Goal: Information Seeking & Learning: Learn about a topic

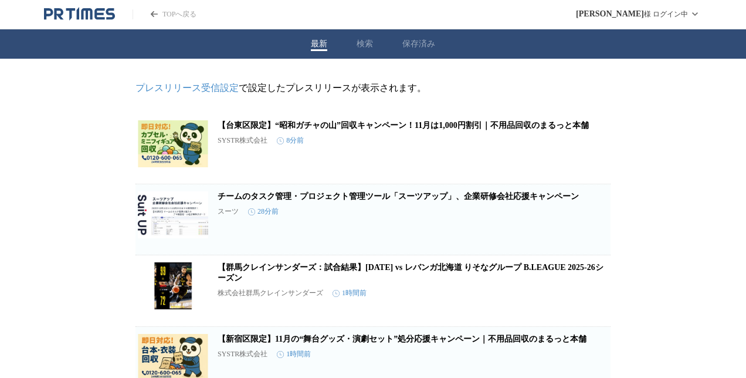
click at [419, 41] on button "保存済み" at bounding box center [419, 44] width 33 height 11
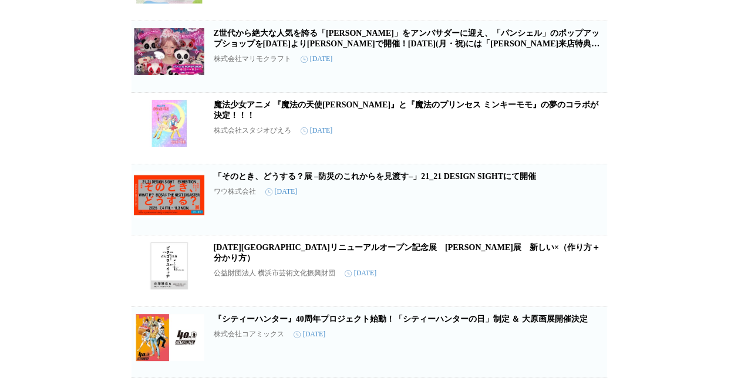
scroll to position [738, 0]
click at [305, 319] on link "『シティーハンター』40周年プロジェクト始動！「シティーハンターの⽇」制定 ＆ ⼤原画展開催決定" at bounding box center [401, 319] width 374 height 9
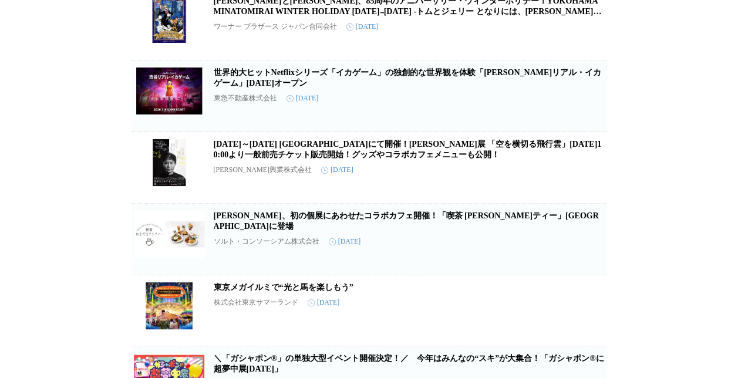
scroll to position [0, 0]
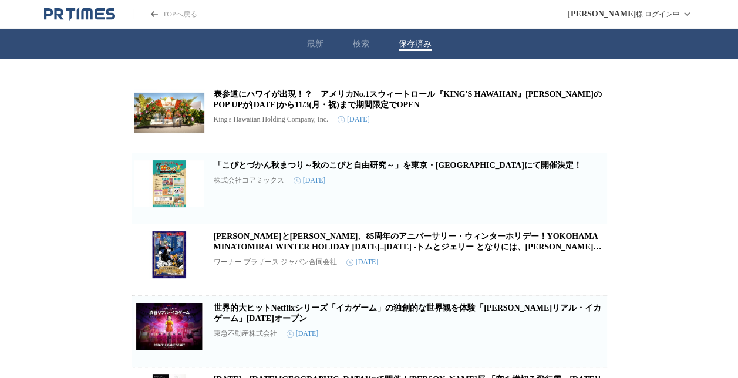
click at [357, 45] on button "検索" at bounding box center [361, 44] width 16 height 11
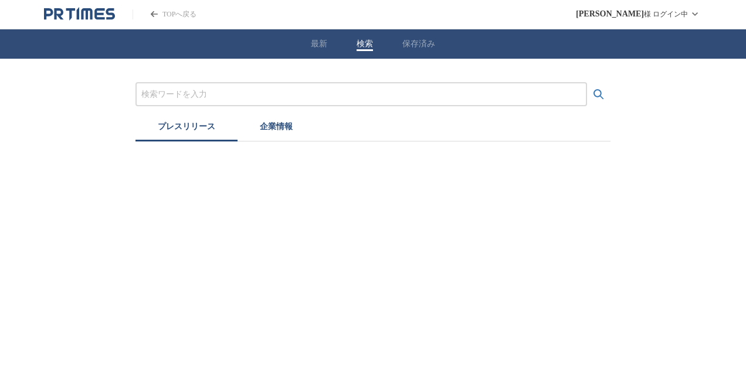
click at [336, 98] on input "プレスリリースおよび企業を検索する" at bounding box center [361, 94] width 440 height 13
click at [587, 83] on button "検索する" at bounding box center [598, 94] width 23 height 23
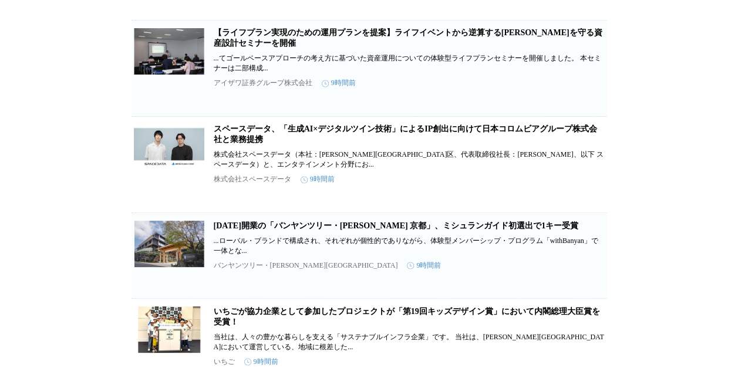
scroll to position [3449, 0]
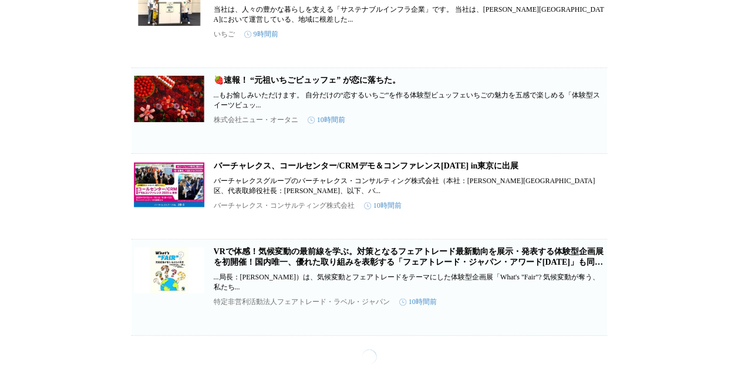
click at [284, 84] on link "🍓速報！ “元祖いちごビュッフェ” が恋に落ちた。" at bounding box center [307, 80] width 187 height 9
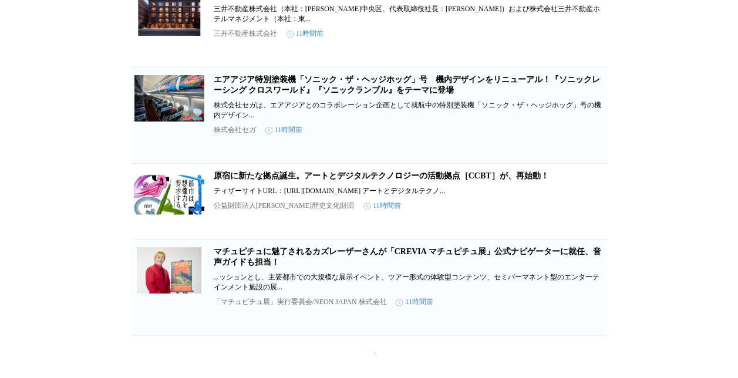
scroll to position [5390, 0]
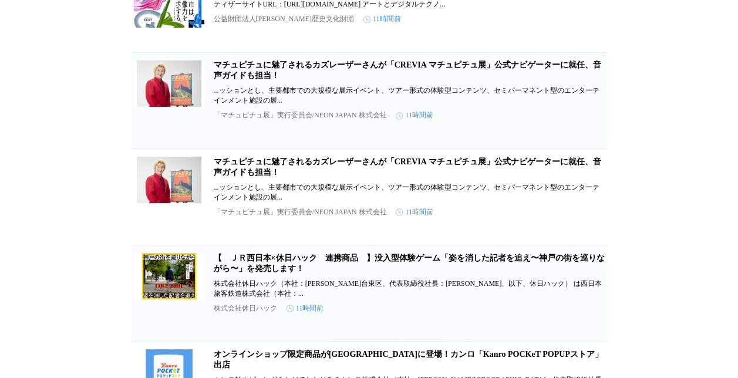
click at [330, 80] on link "マチュピチュに魅了されるカズレーザーさんが「CREVIA マチュピチュ展」公式ナビゲーターに就任、音声ガイドも担当！" at bounding box center [407, 69] width 387 height 19
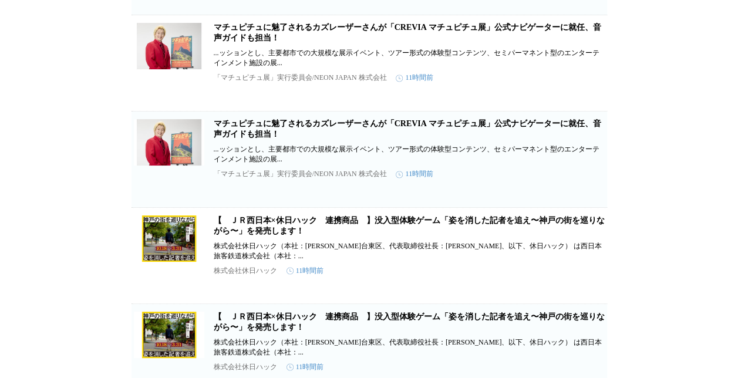
scroll to position [5360, 0]
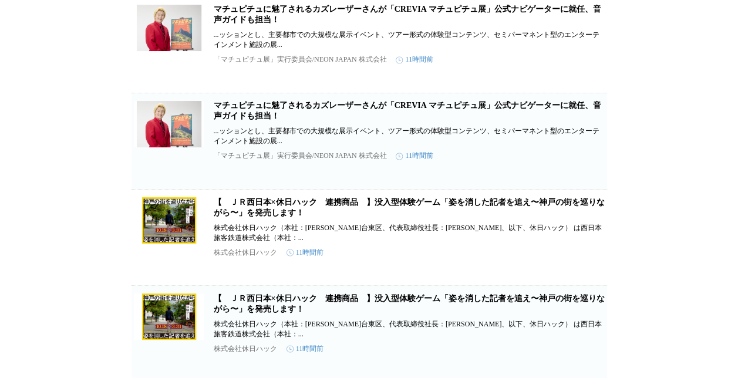
click at [337, 24] on link "マチュピチュに魅了されるカズレーザーさんが「CREVIA マチュピチュ展」公式ナビゲーターに就任、音声ガイドも担当！" at bounding box center [407, 14] width 387 height 19
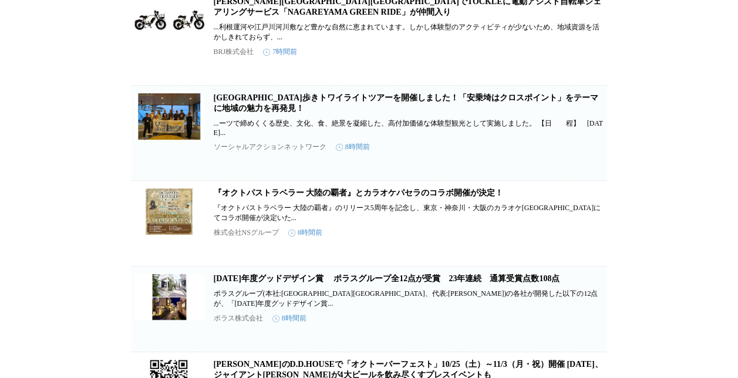
scroll to position [0, 0]
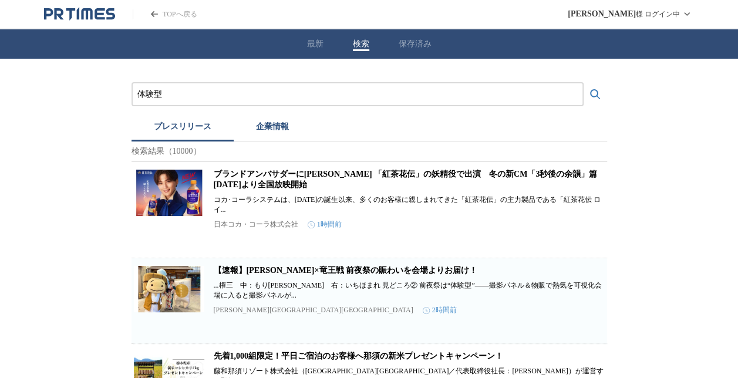
click at [230, 96] on input "体験型" at bounding box center [357, 94] width 440 height 13
click at [583, 83] on button "検索する" at bounding box center [594, 94] width 23 height 23
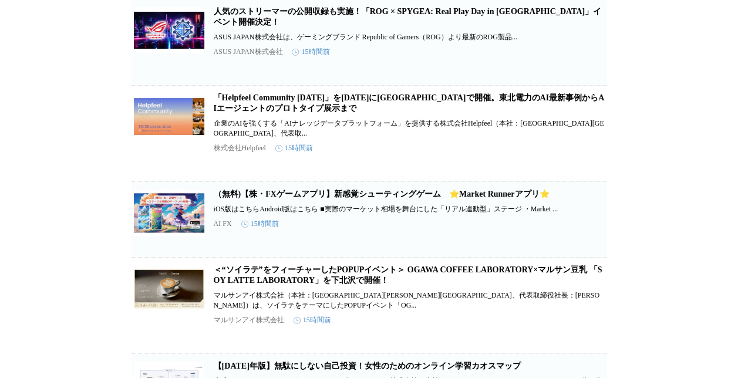
scroll to position [8247, 0]
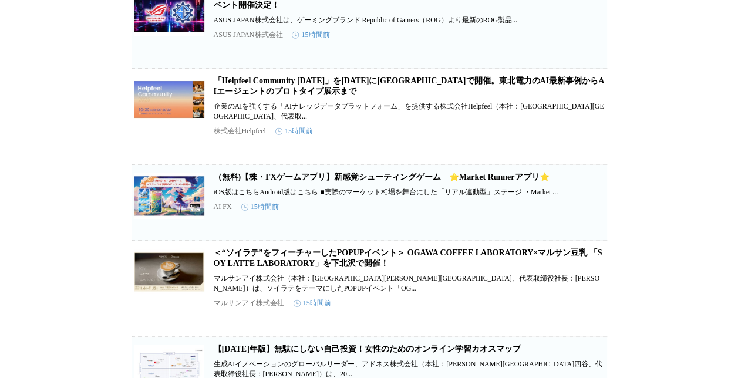
click at [330, 9] on link "人気のストリーマーの公開収録も実施！「ROG × SPYGEA: Real Play Day in [GEOGRAPHIC_DATA]」イベント開催決定！" at bounding box center [407, -1] width 387 height 19
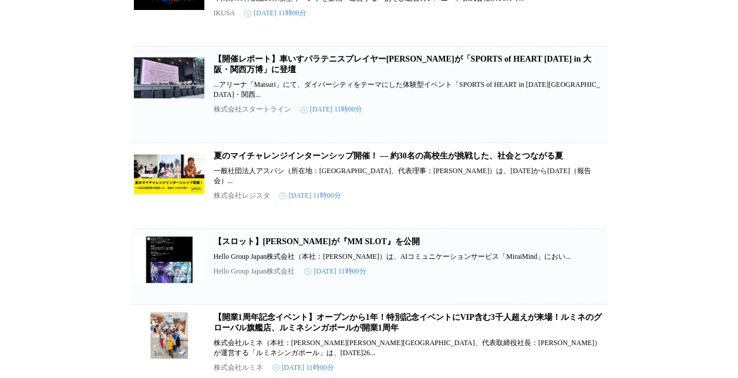
scroll to position [14372, 0]
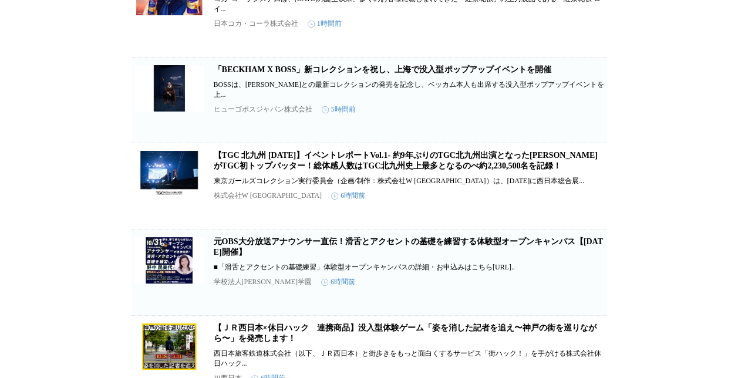
scroll to position [65, 0]
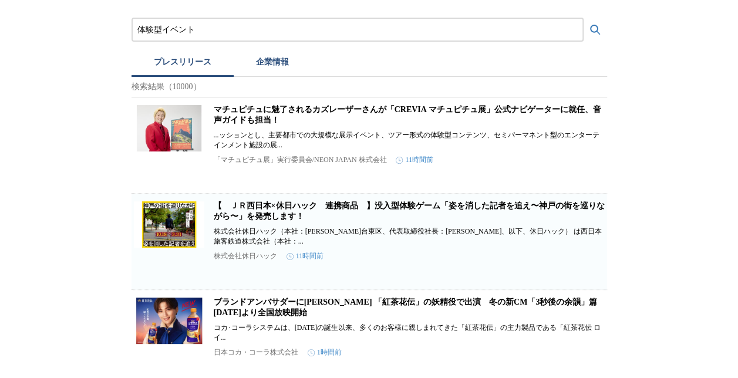
drag, startPoint x: 215, startPoint y: 28, endPoint x: 55, endPoint y: 20, distance: 160.4
type input "展覧会"
click at [583, 18] on button "検索する" at bounding box center [594, 29] width 23 height 23
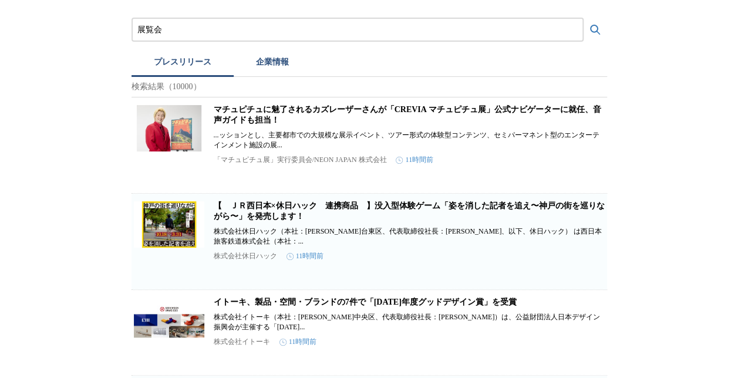
click at [596, 28] on icon "検索する" at bounding box center [595, 30] width 10 height 10
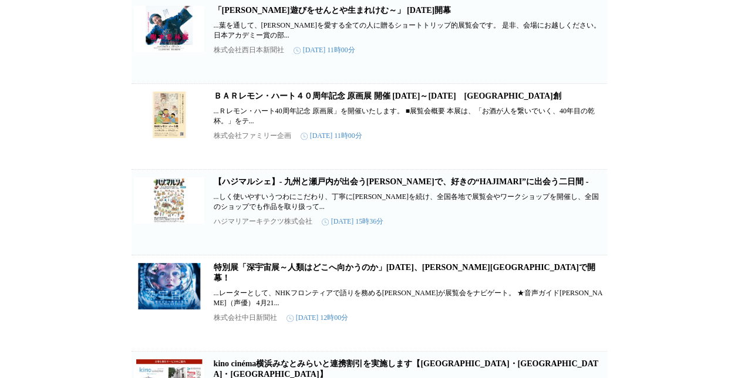
scroll to position [5015, 0]
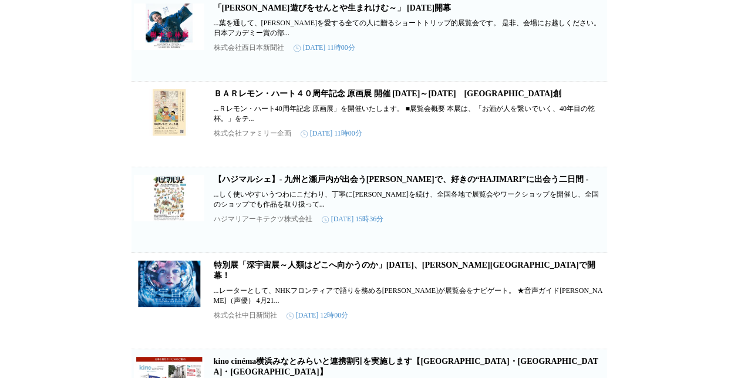
click at [411, 12] on link "「[PERSON_NAME]遊びをせんとや生まれけむ～」 [DATE]開幕" at bounding box center [333, 8] width 238 height 9
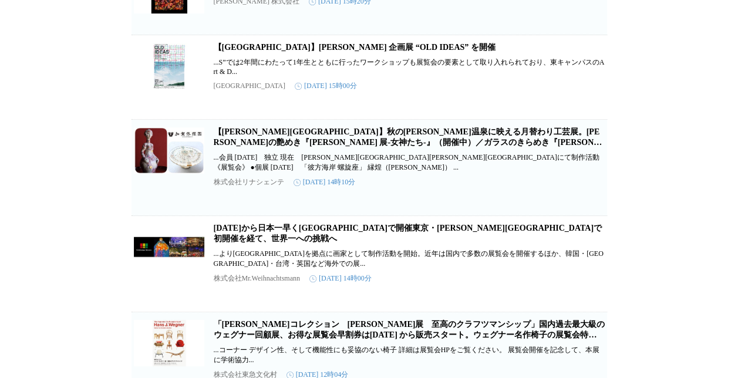
scroll to position [11077, 0]
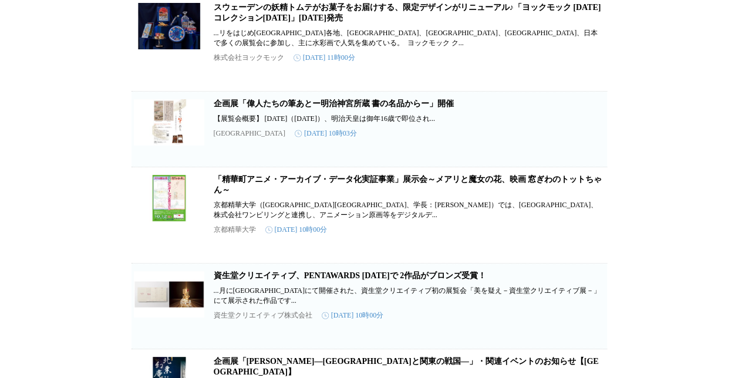
scroll to position [12281, 0]
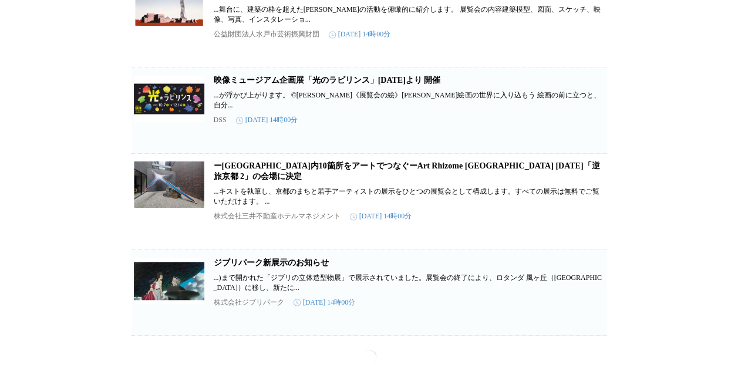
scroll to position [30788, 0]
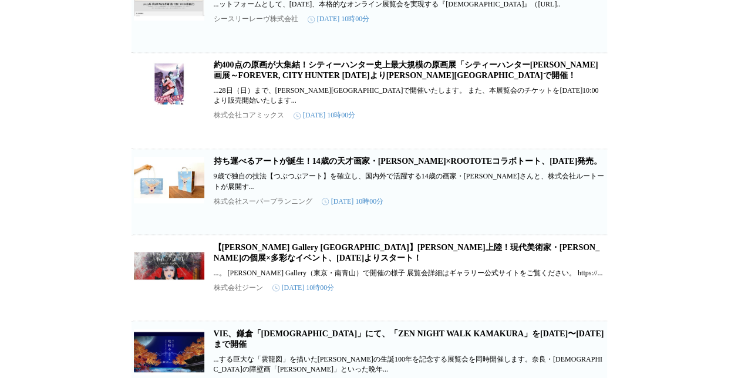
scroll to position [31103, 0]
